Goal: Information Seeking & Learning: Find specific fact

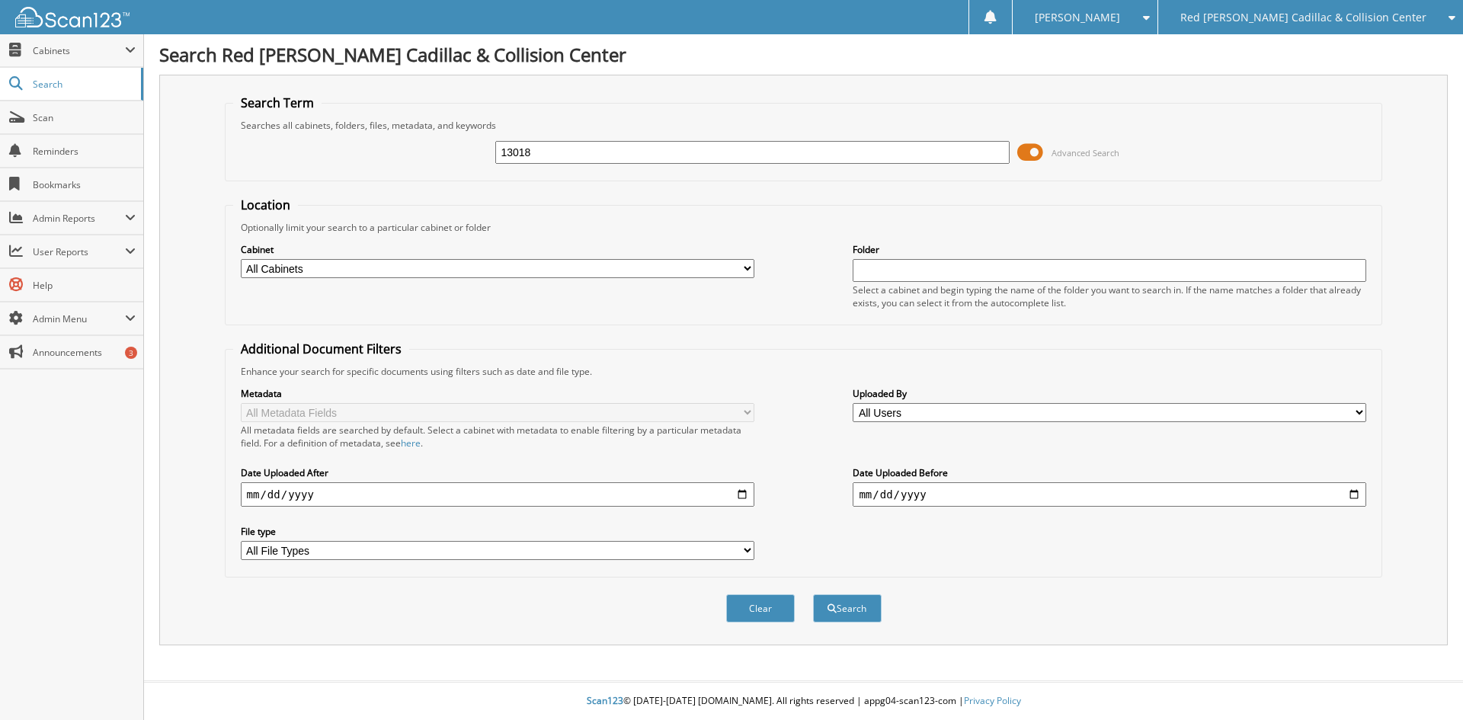
type input "13018"
click at [813, 594] on button "Search" at bounding box center [847, 608] width 69 height 28
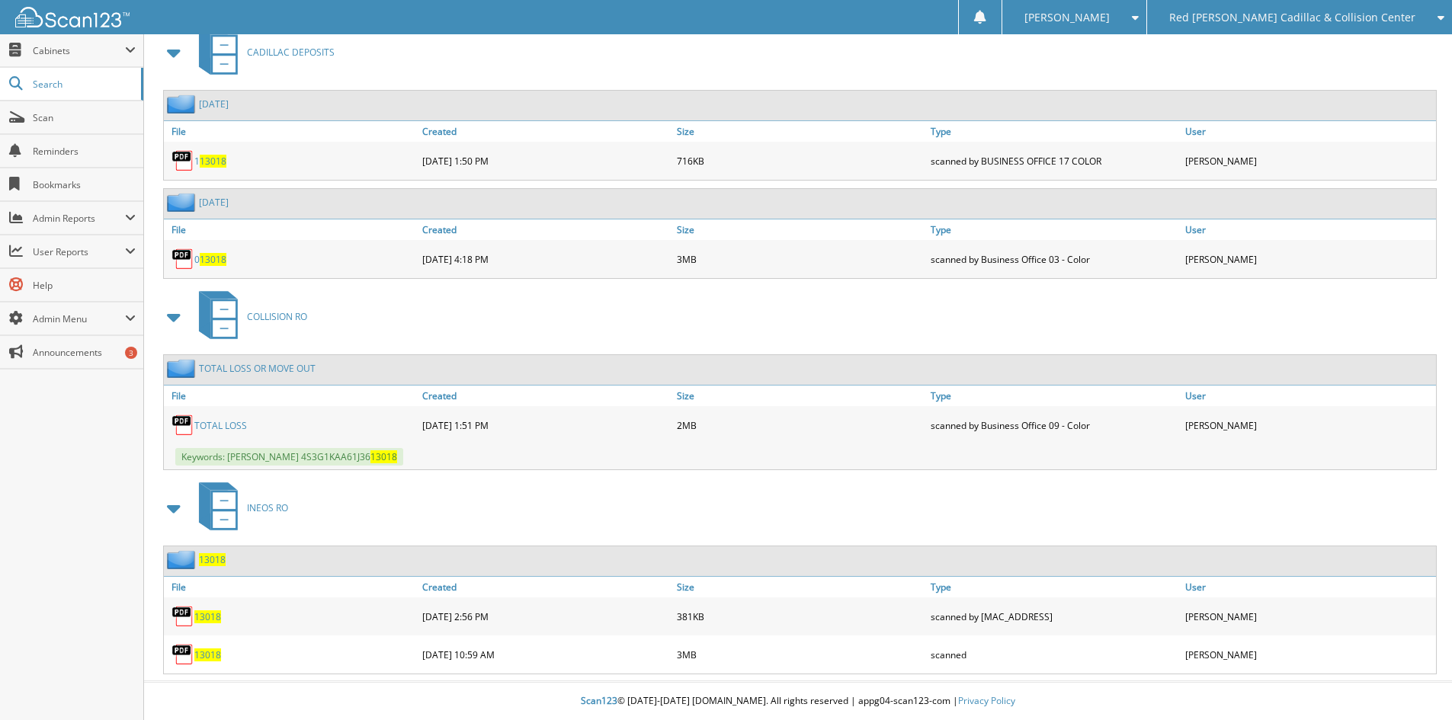
scroll to position [5869, 0]
click at [211, 618] on span "13018" at bounding box center [207, 616] width 27 height 13
click at [210, 656] on span "13018" at bounding box center [207, 655] width 27 height 13
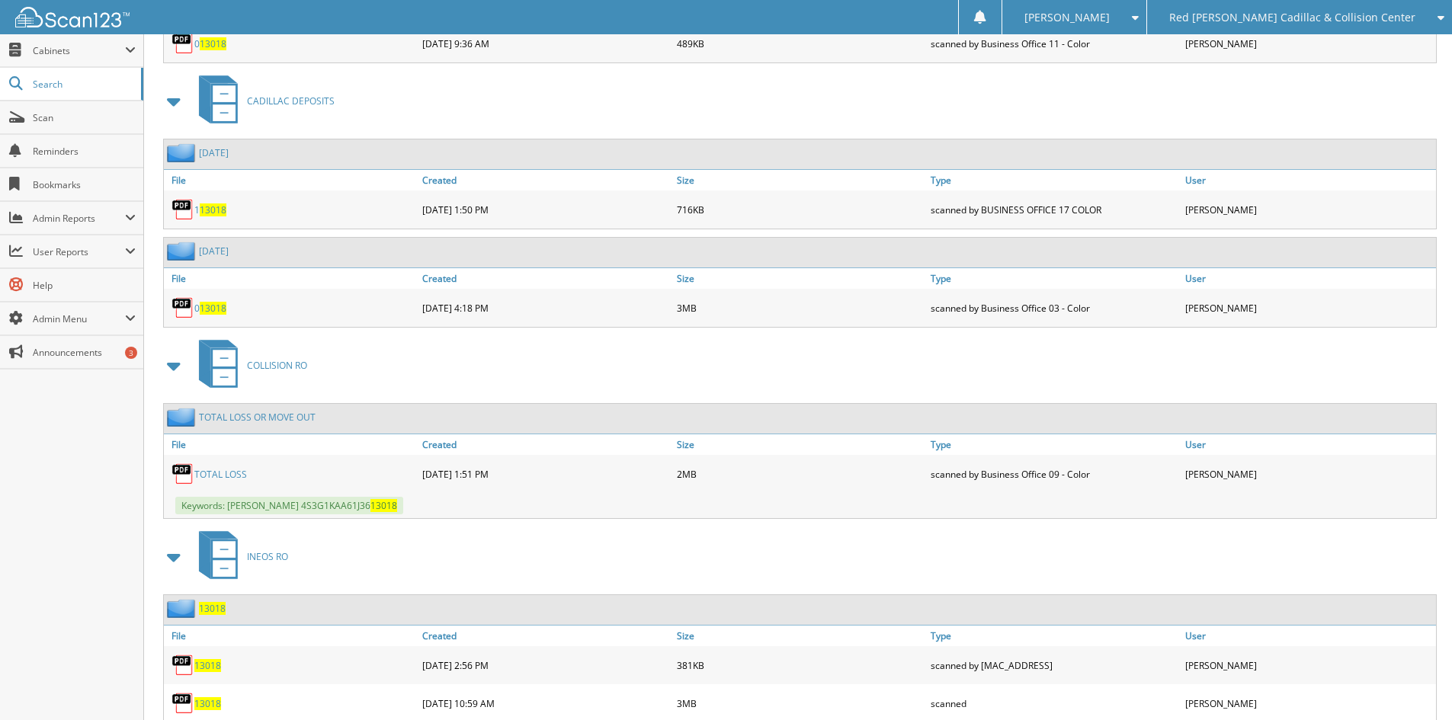
scroll to position [5793, 0]
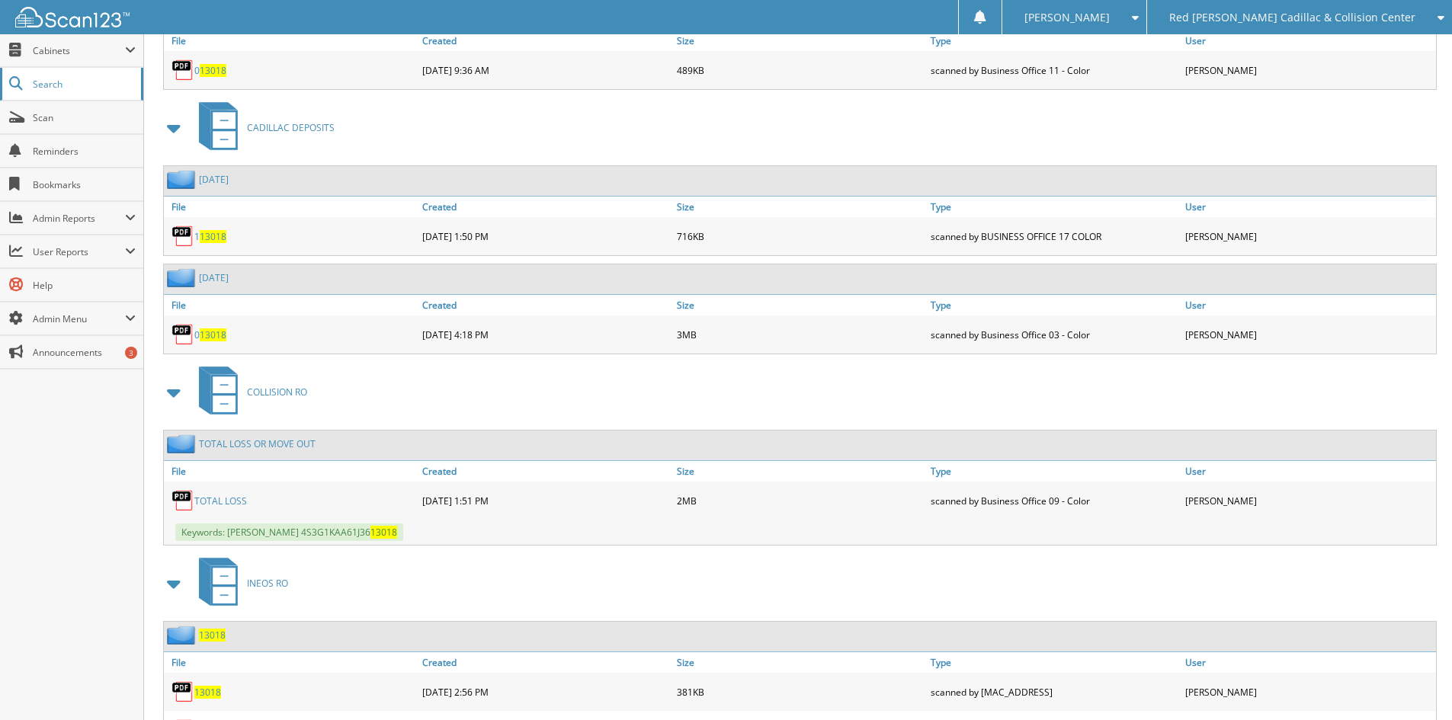
click at [50, 85] on span "Search" at bounding box center [83, 84] width 101 height 13
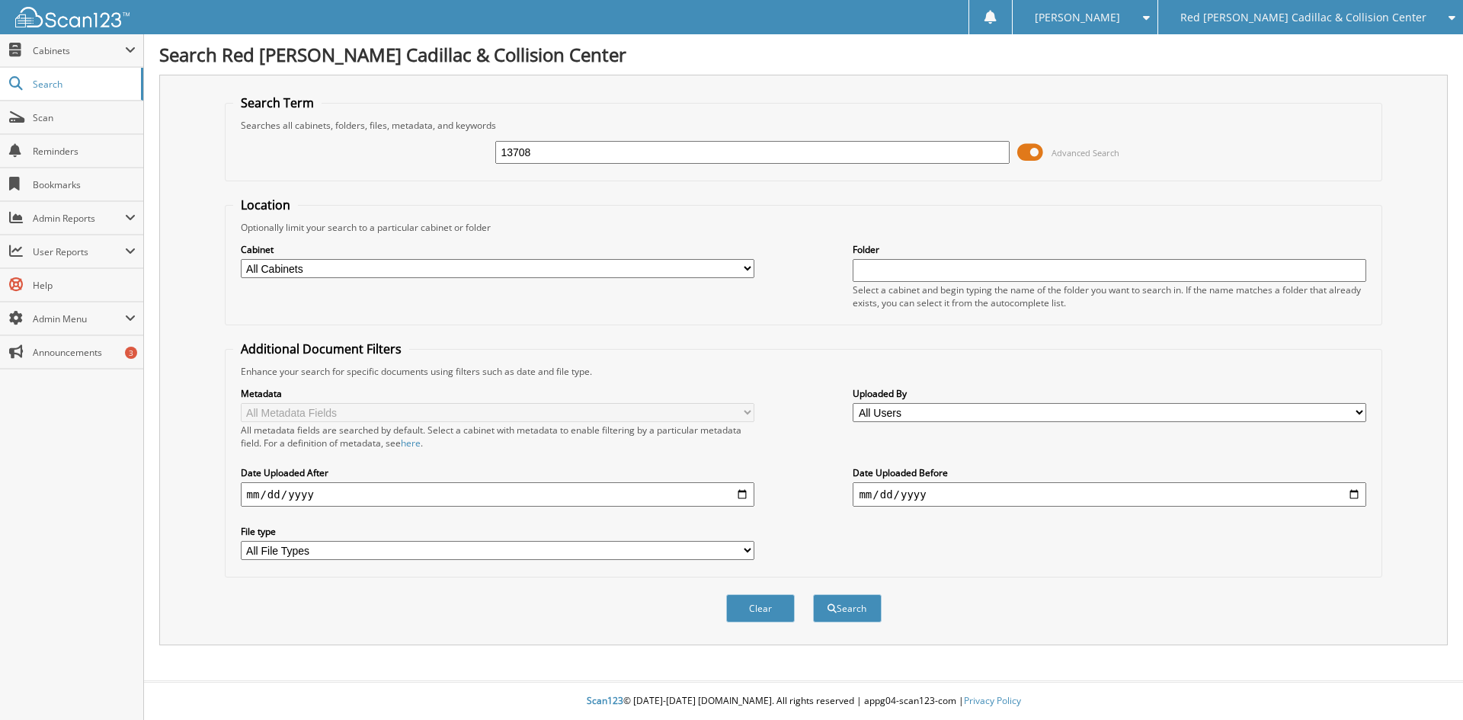
type input "13708"
click at [813, 594] on button "Search" at bounding box center [847, 608] width 69 height 28
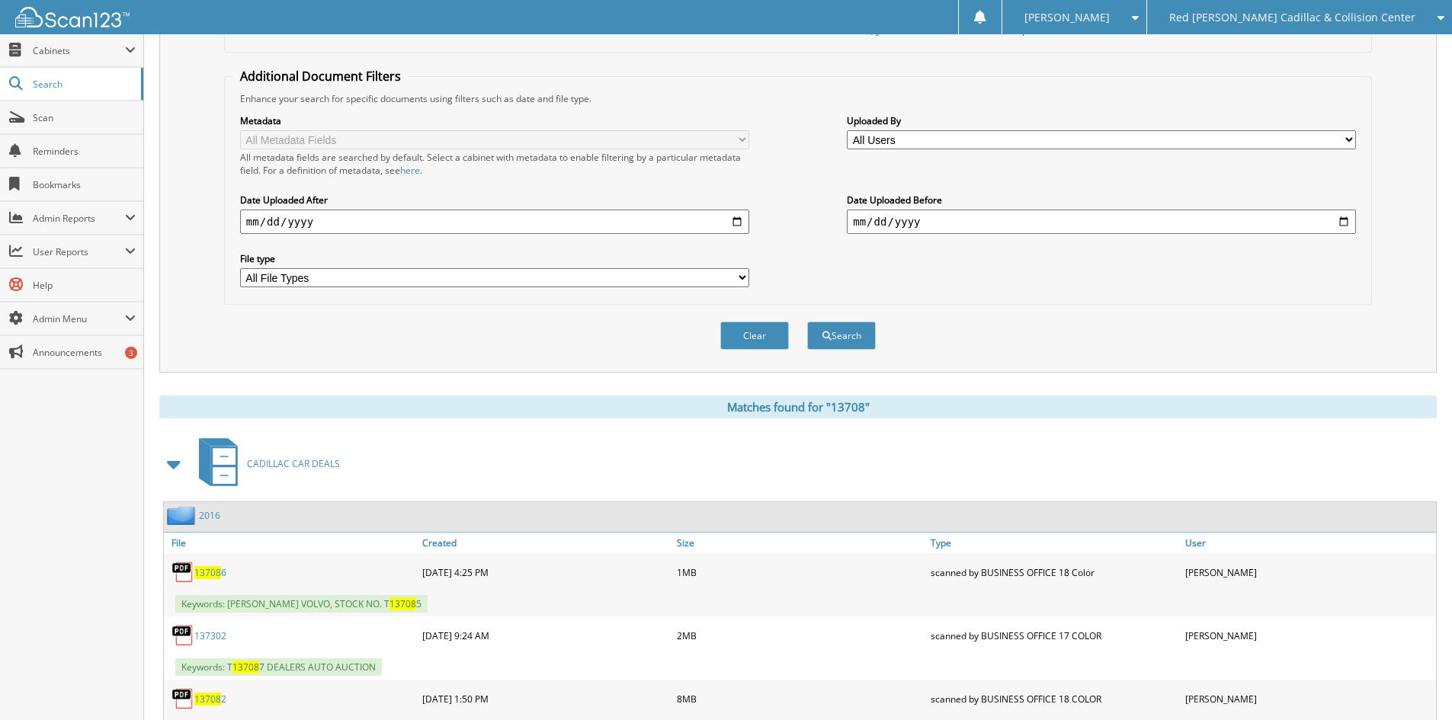
scroll to position [381, 0]
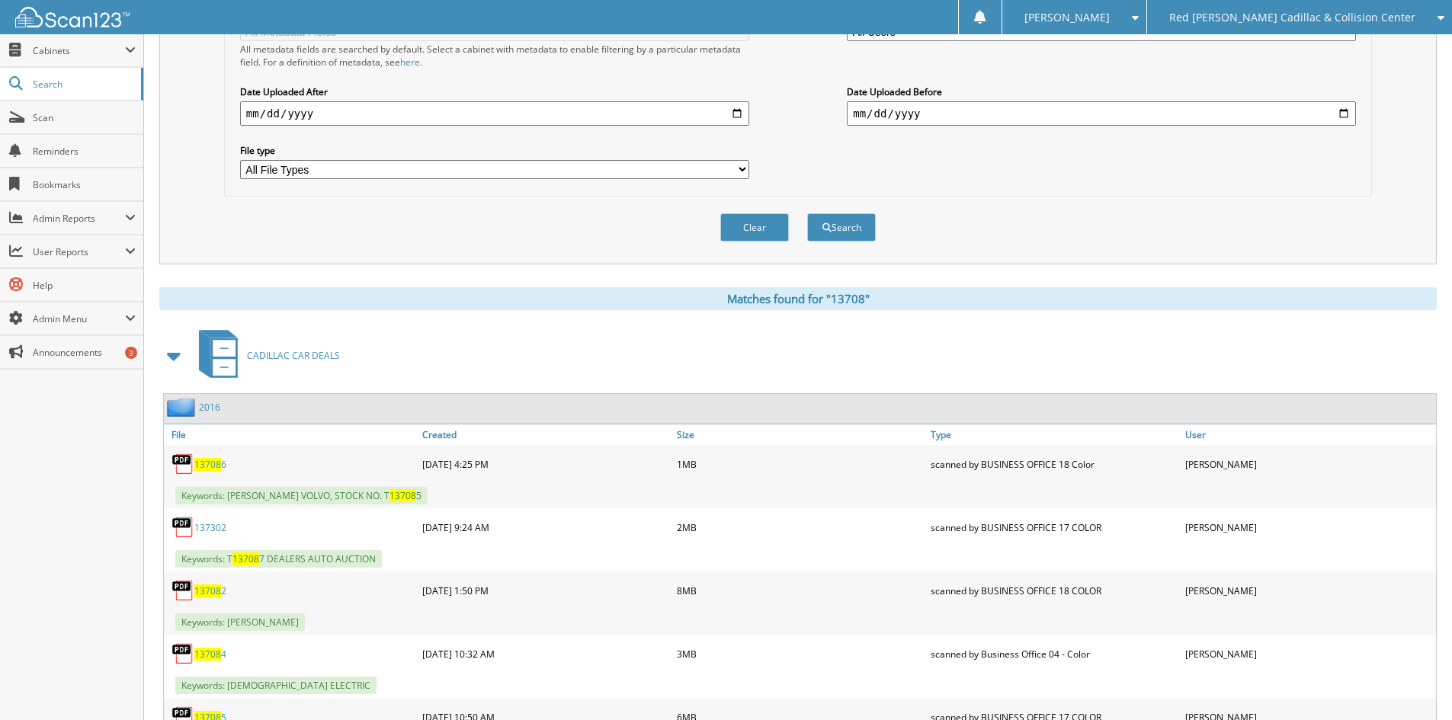
click at [175, 354] on span at bounding box center [174, 355] width 21 height 27
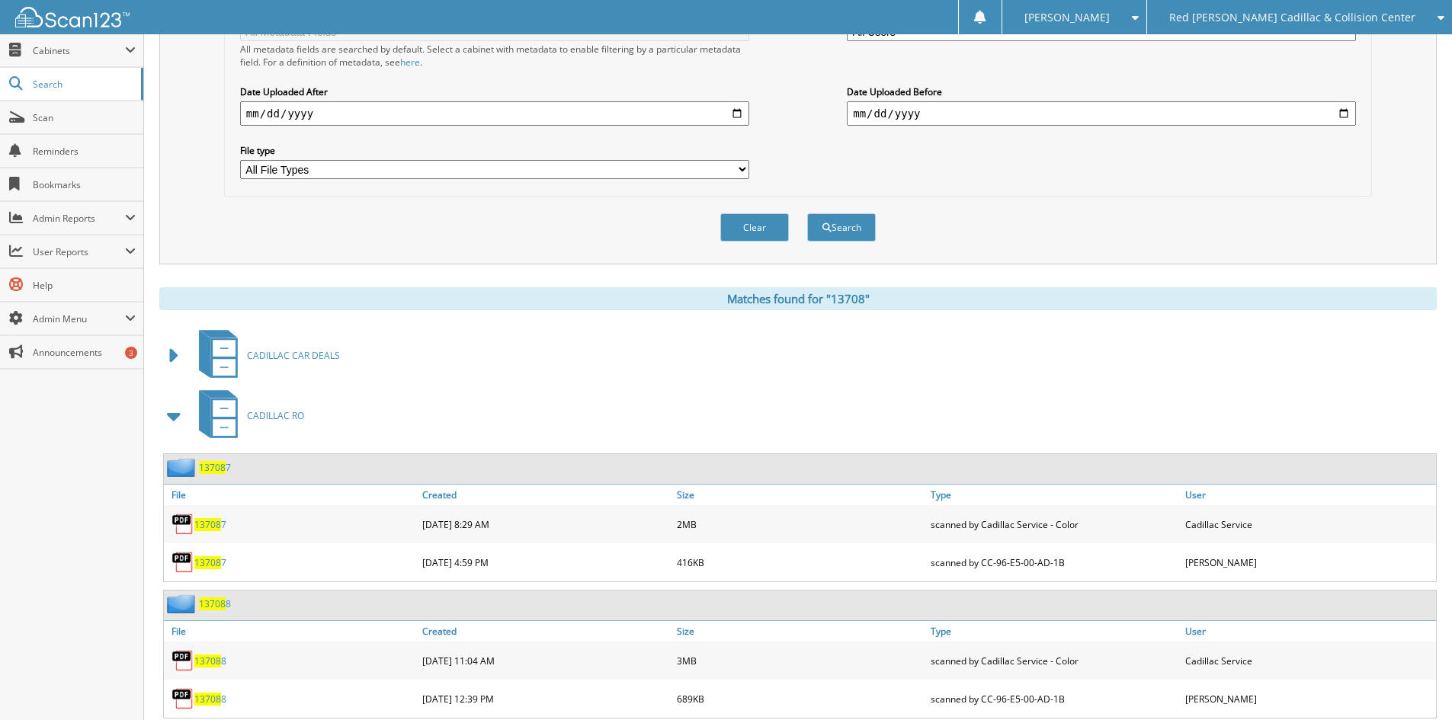
click at [171, 419] on span at bounding box center [174, 415] width 21 height 27
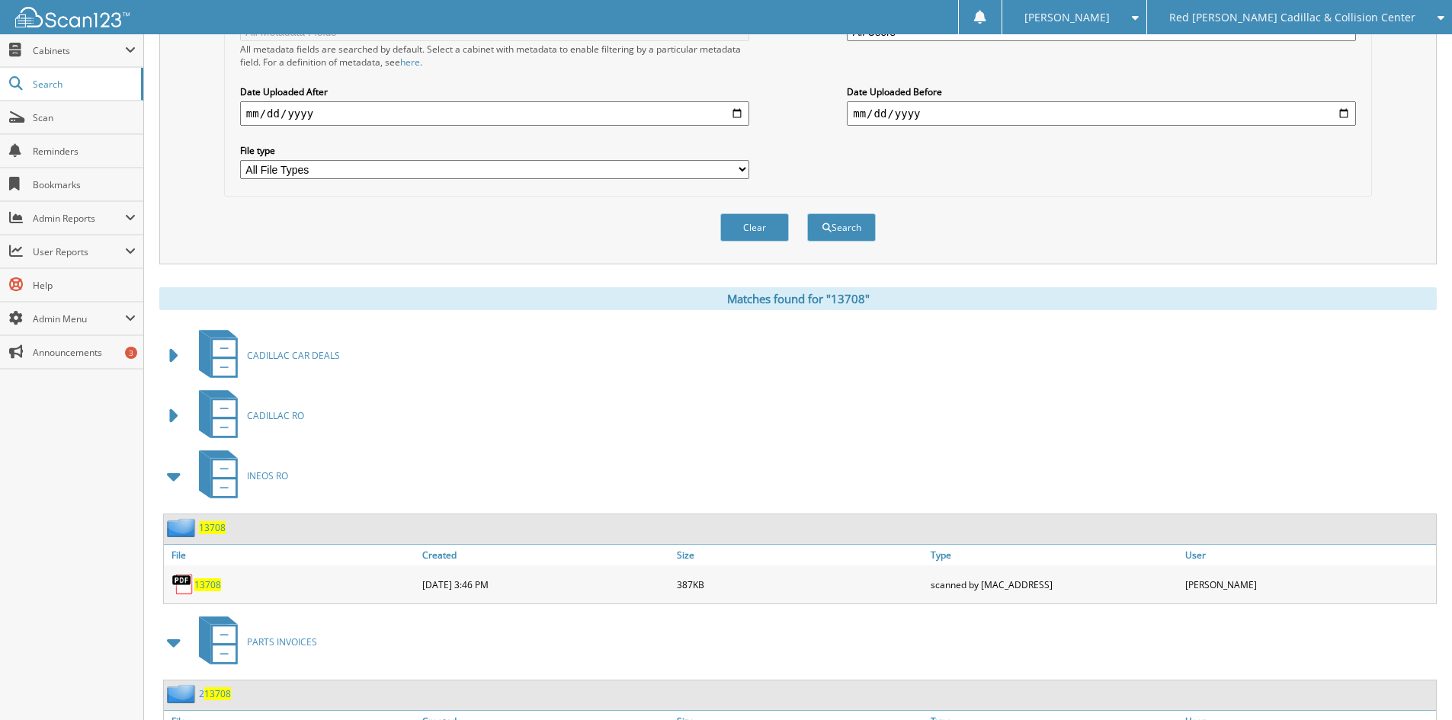
click at [209, 579] on span "13708" at bounding box center [207, 584] width 27 height 13
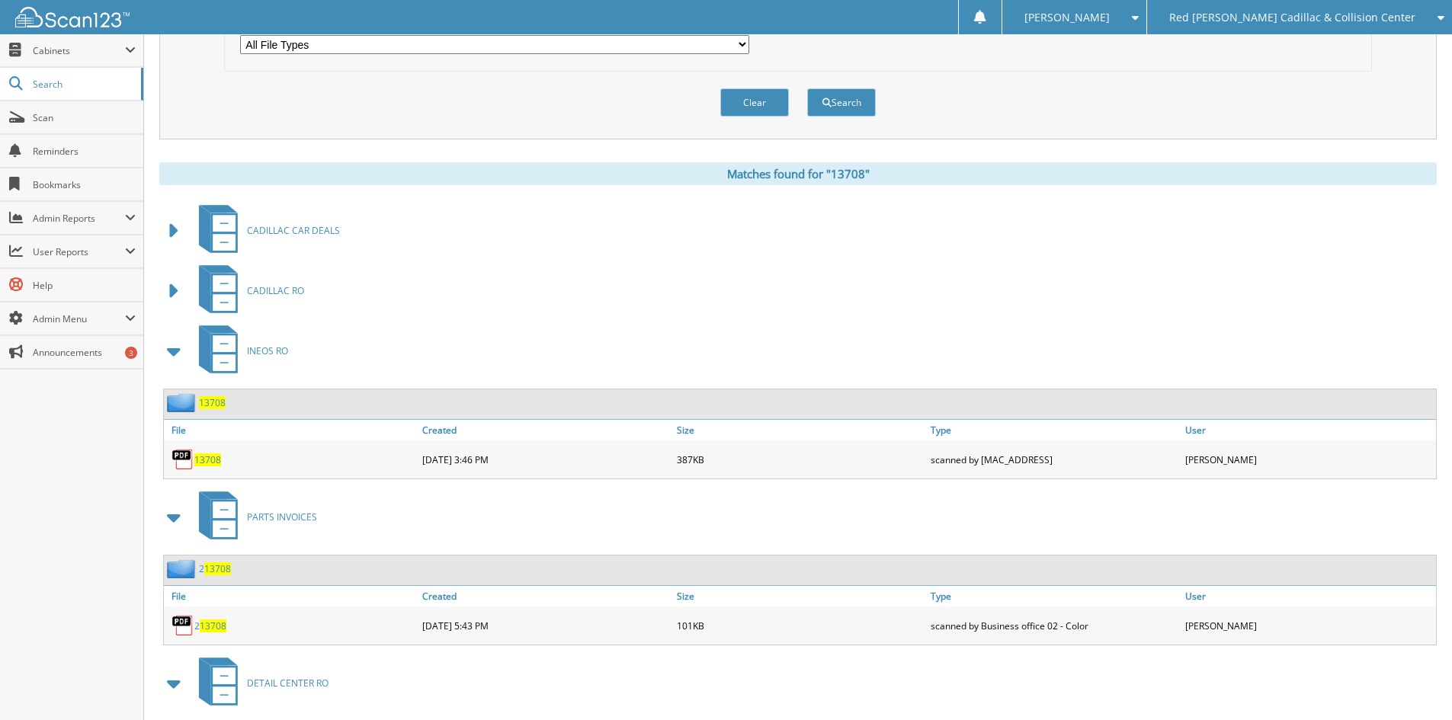
scroll to position [533, 0]
